Goal: Task Accomplishment & Management: Use online tool/utility

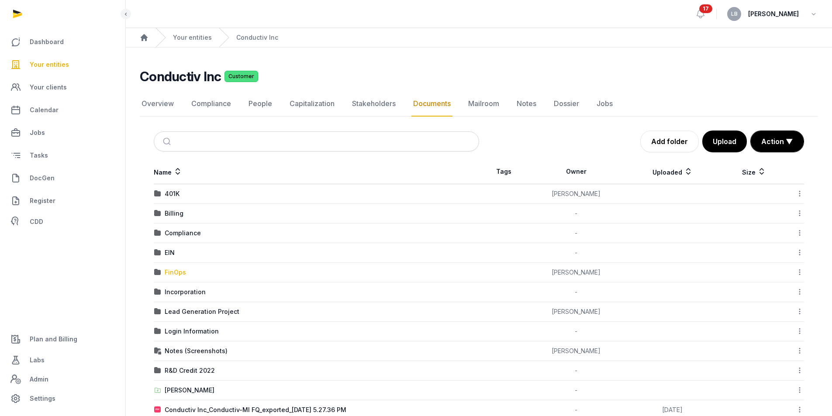
click at [175, 270] on div "FinOps" at bounding box center [175, 272] width 21 height 9
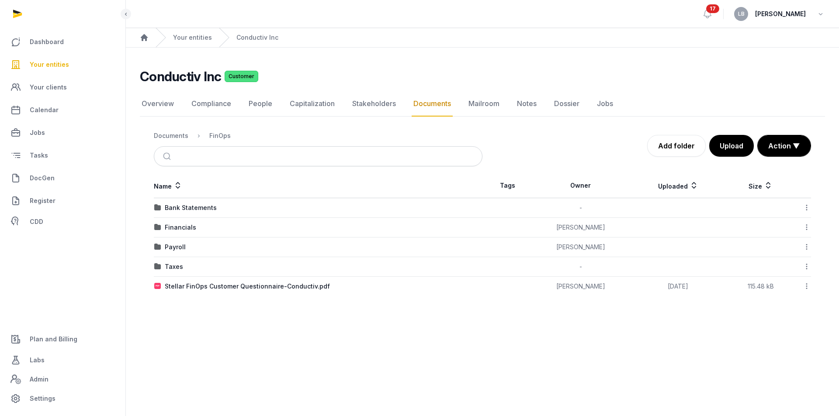
click at [179, 226] on div "Financials" at bounding box center [180, 227] width 31 height 9
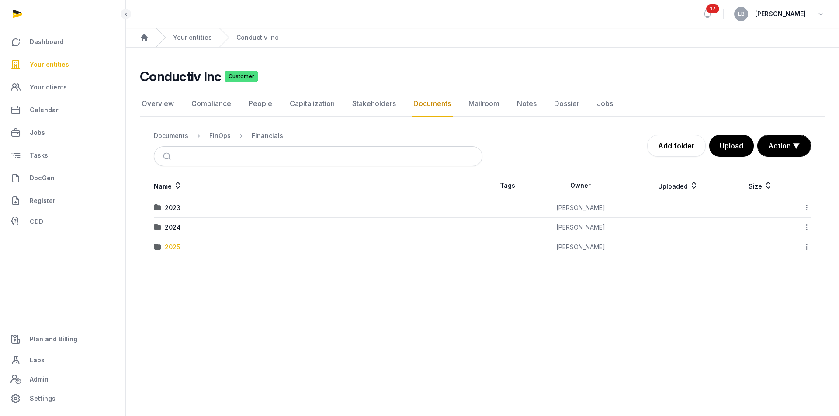
click at [174, 246] on div "2025" at bounding box center [172, 247] width 15 height 9
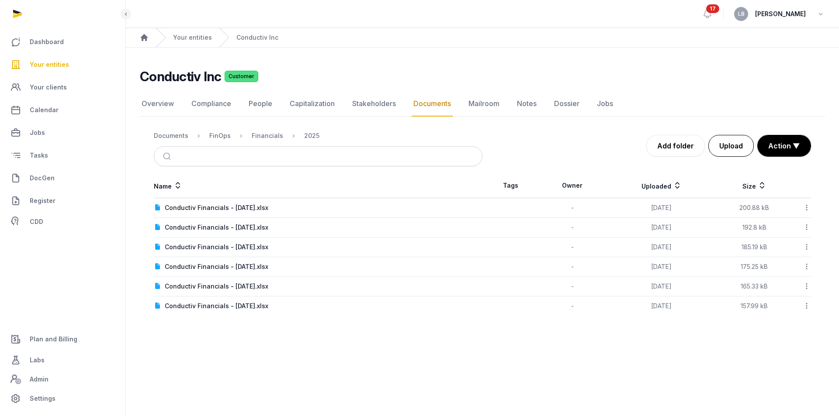
click at [734, 145] on button "Upload" at bounding box center [730, 146] width 45 height 22
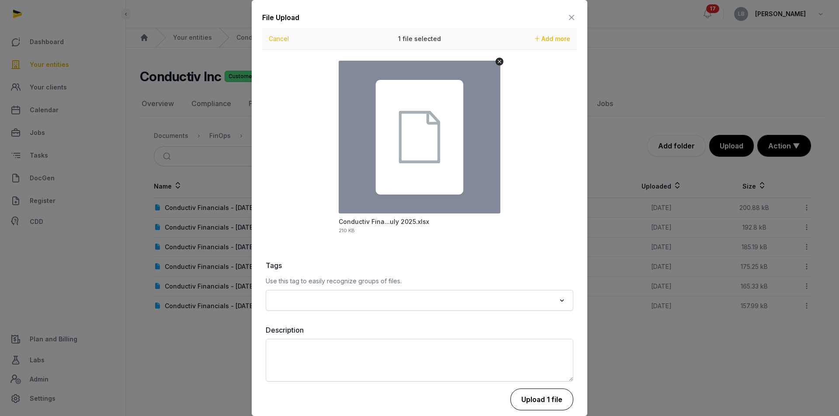
click at [529, 395] on button "Upload 1 file" at bounding box center [541, 400] width 63 height 22
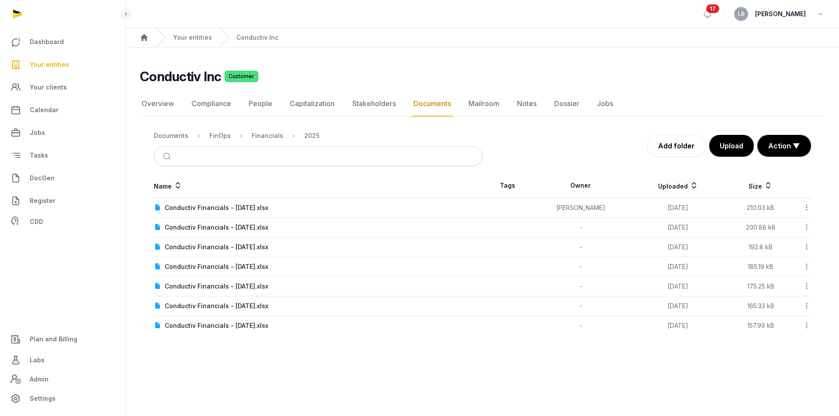
click at [805, 208] on icon at bounding box center [807, 207] width 8 height 9
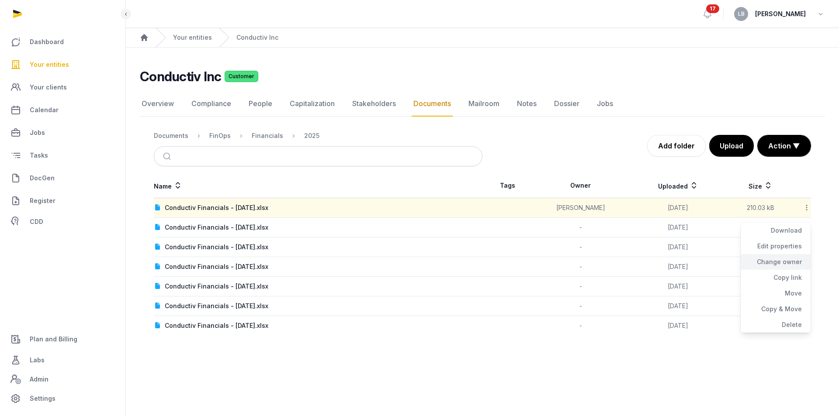
click at [782, 270] on div "Change owner" at bounding box center [776, 278] width 70 height 16
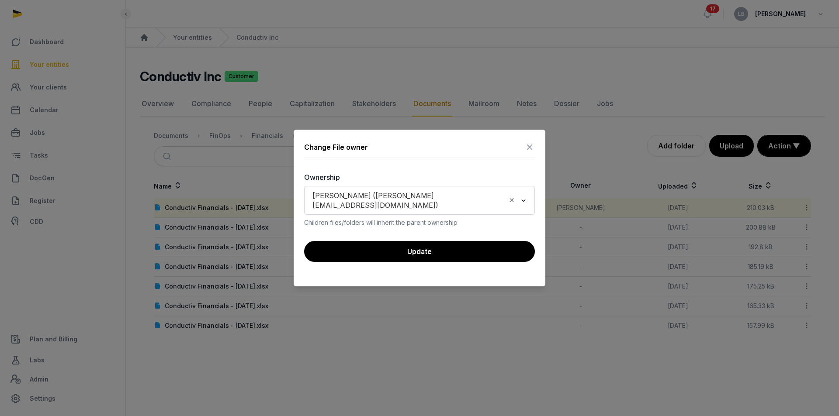
click at [515, 199] on icon "Clear Selected" at bounding box center [512, 200] width 8 height 9
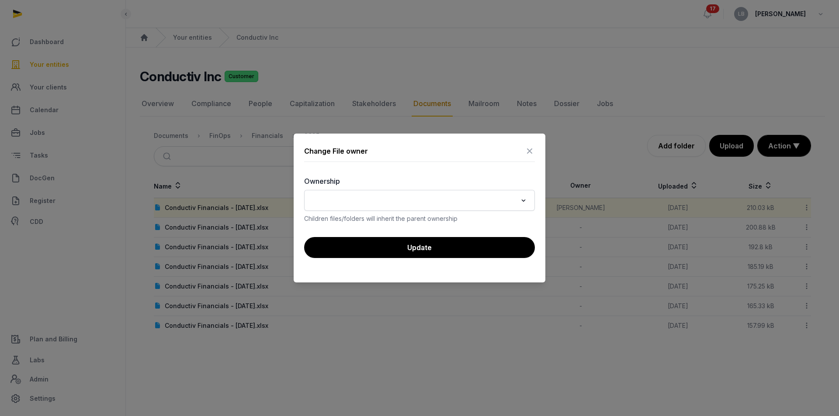
click at [485, 251] on button "Update" at bounding box center [419, 247] width 231 height 21
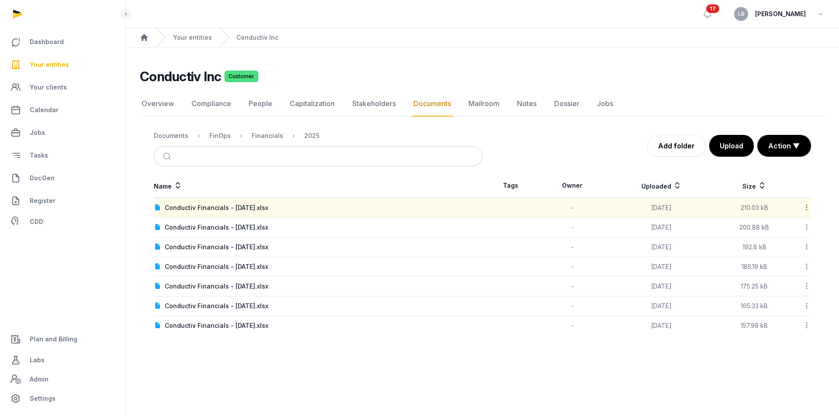
click at [806, 210] on icon at bounding box center [807, 207] width 8 height 9
click at [789, 286] on div "Copy link" at bounding box center [776, 294] width 70 height 16
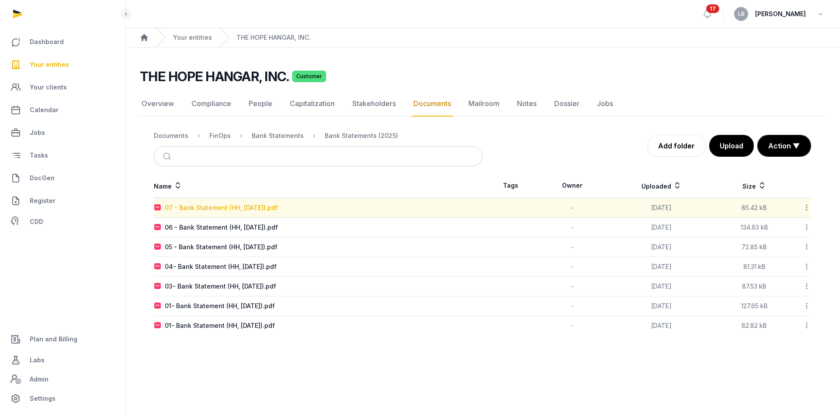
click at [241, 206] on div "07 - Bank Statement (HH, July 2025).pdf" at bounding box center [221, 208] width 113 height 9
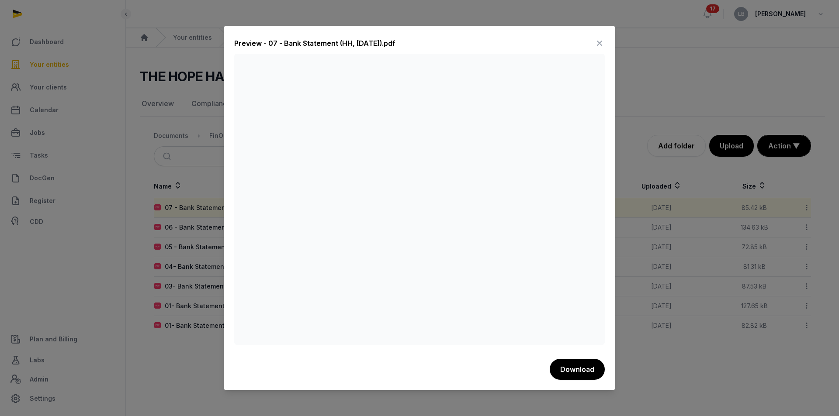
click at [597, 41] on icon at bounding box center [599, 43] width 10 height 14
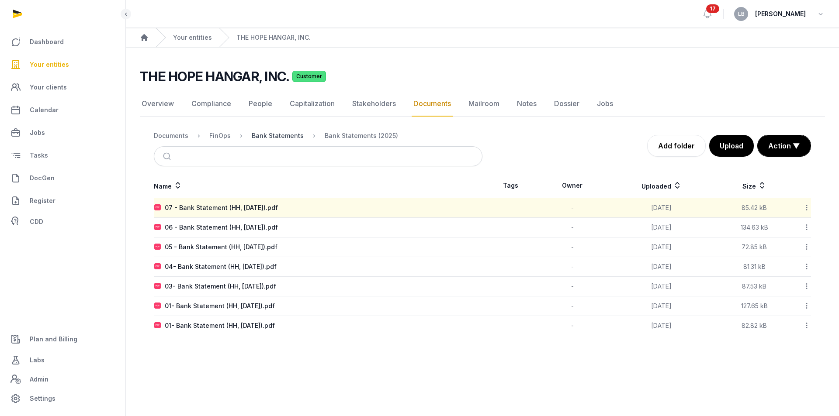
click at [259, 132] on div "Bank Statements" at bounding box center [278, 136] width 52 height 9
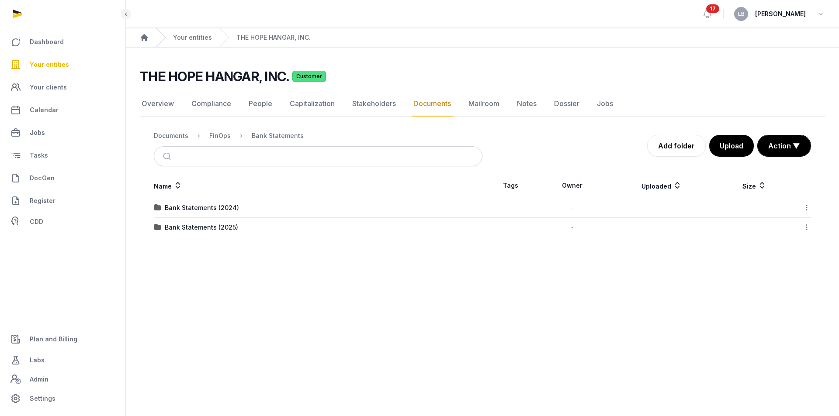
click at [230, 137] on ol "Documents FinOps Bank Statements" at bounding box center [229, 136] width 150 height 10
click at [226, 136] on div "FinOps" at bounding box center [219, 136] width 21 height 9
click at [181, 229] on div "Financials" at bounding box center [180, 227] width 31 height 9
click at [173, 225] on div "2025" at bounding box center [172, 227] width 15 height 9
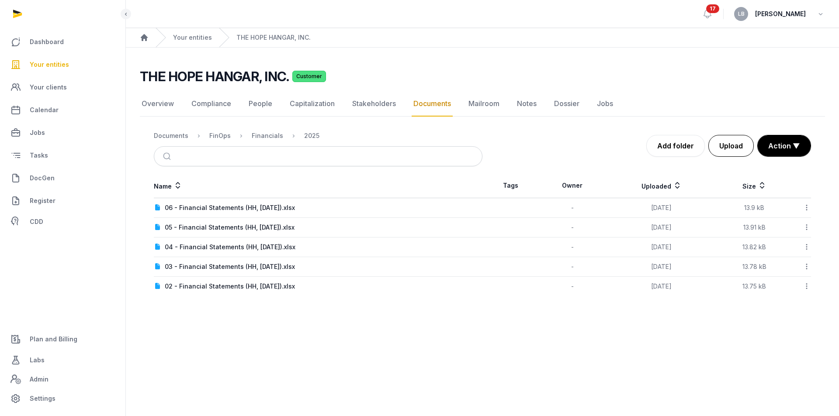
click at [733, 146] on button "Upload" at bounding box center [730, 146] width 45 height 22
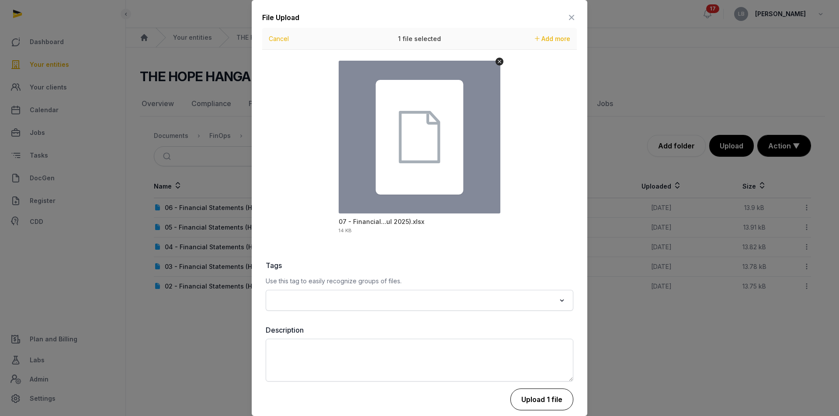
click at [530, 397] on button "Upload 1 file" at bounding box center [541, 400] width 63 height 22
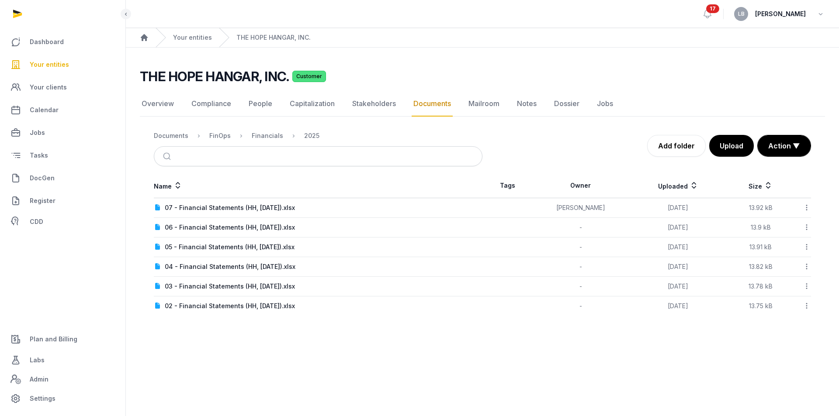
click at [810, 207] on icon at bounding box center [807, 207] width 8 height 9
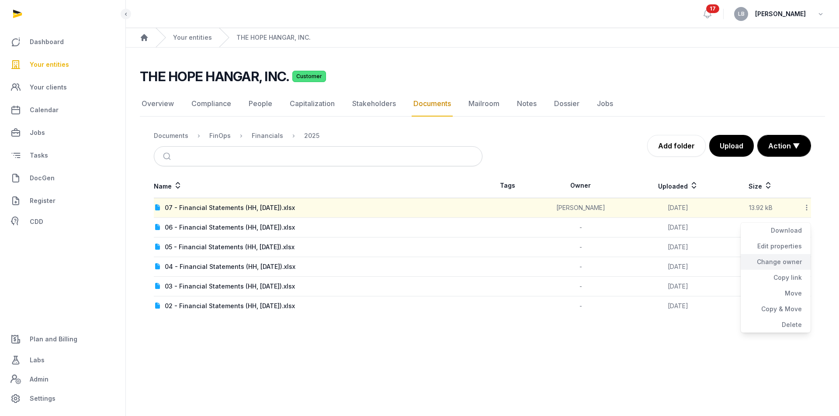
click at [781, 270] on div "Change owner" at bounding box center [776, 278] width 70 height 16
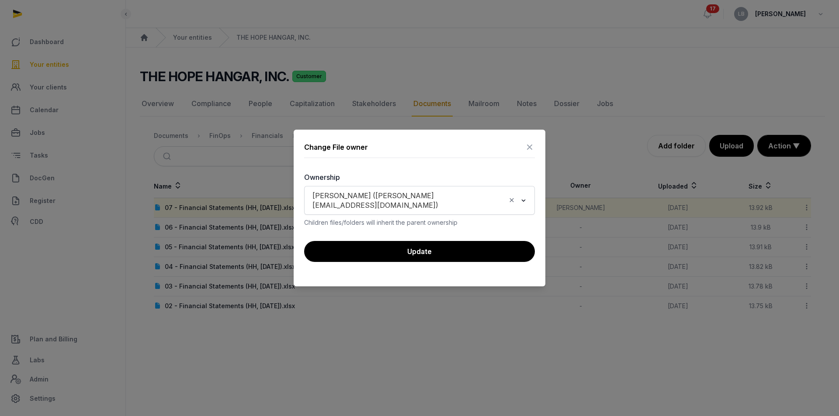
click at [514, 202] on icon "Clear Selected" at bounding box center [512, 200] width 8 height 9
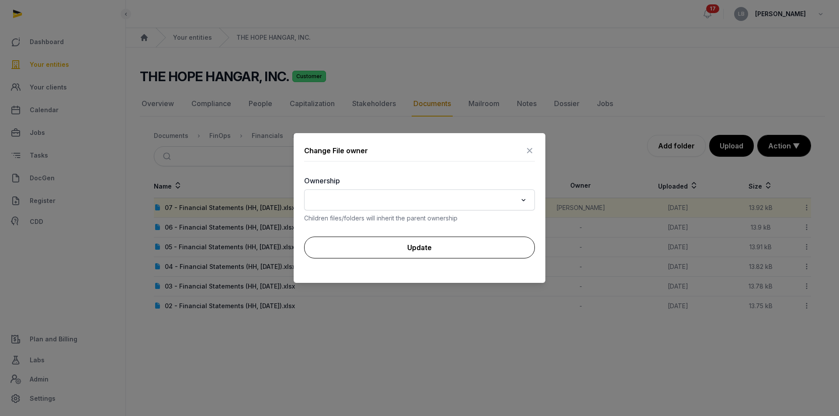
click at [459, 245] on button "Update" at bounding box center [419, 248] width 231 height 22
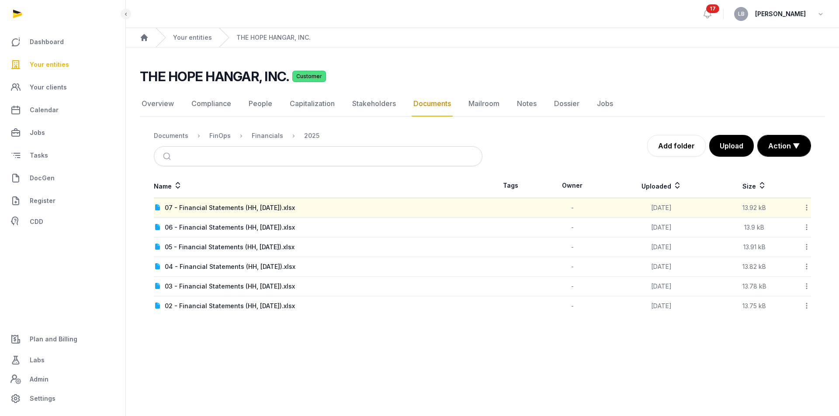
click at [804, 207] on icon at bounding box center [807, 207] width 8 height 9
click at [780, 286] on div "Copy link" at bounding box center [776, 294] width 70 height 16
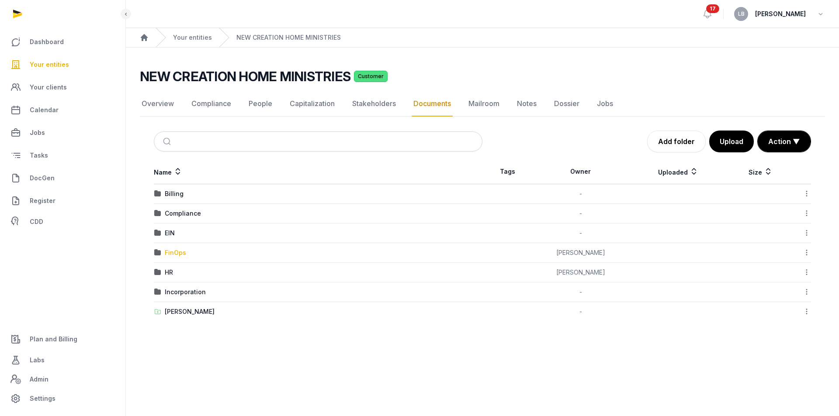
click at [175, 252] on div "FinOps" at bounding box center [175, 253] width 21 height 9
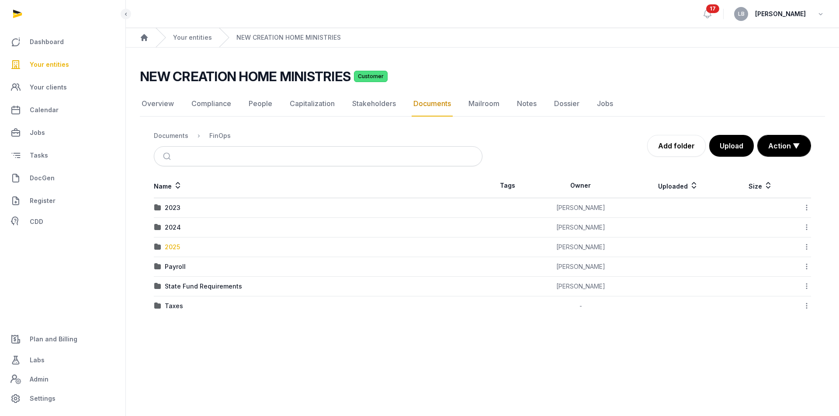
click at [169, 246] on div "2025" at bounding box center [172, 247] width 15 height 9
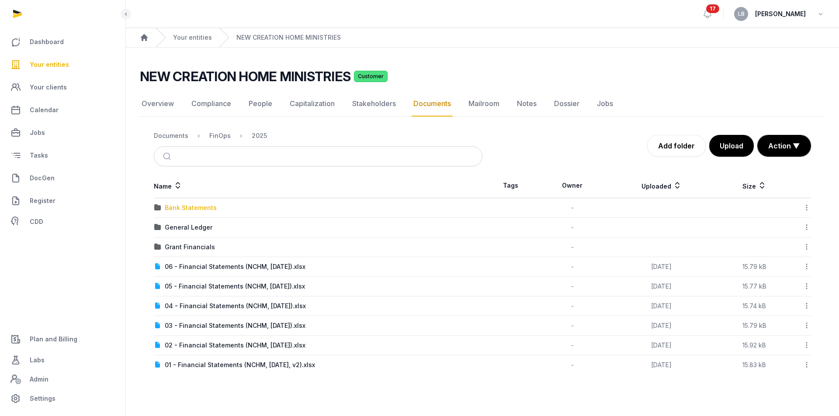
click at [184, 207] on div "Bank Statements" at bounding box center [191, 208] width 52 height 9
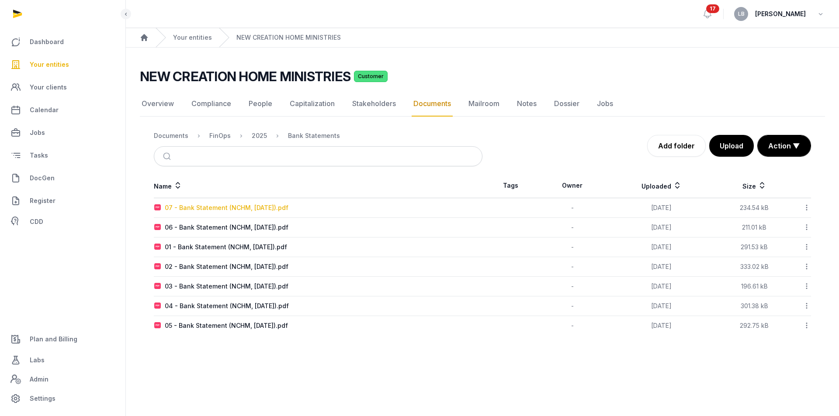
click at [263, 208] on div "07 - Bank Statement (NCHM, July 2025).pdf" at bounding box center [227, 208] width 124 height 9
